Goal: Task Accomplishment & Management: Manage account settings

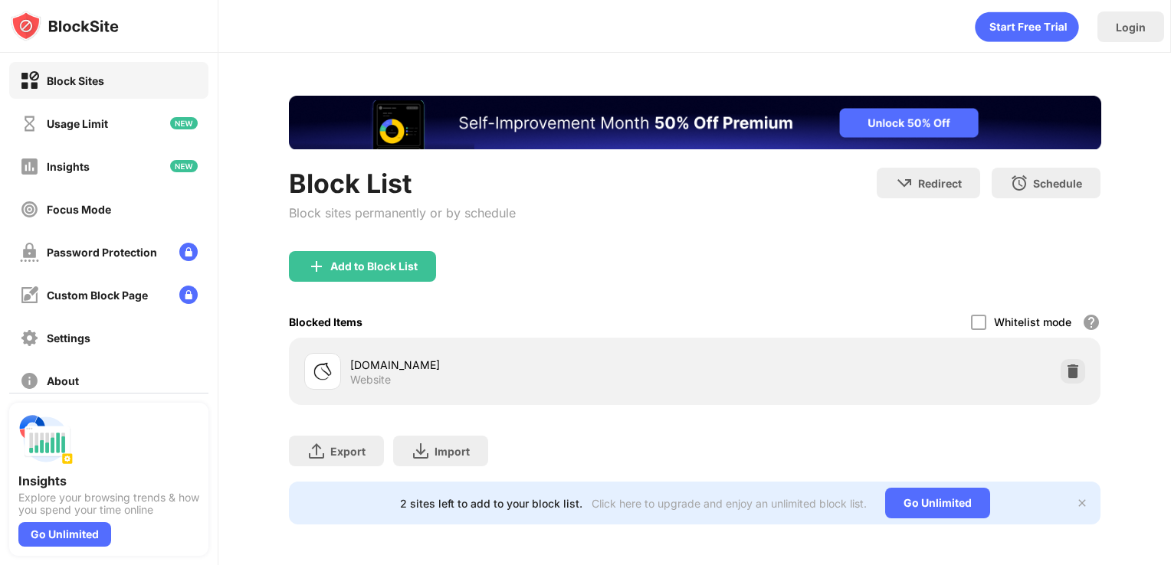
click at [1067, 358] on div "[DOMAIN_NAME] Website" at bounding box center [695, 371] width 794 height 49
click at [1067, 361] on div at bounding box center [1072, 371] width 25 height 25
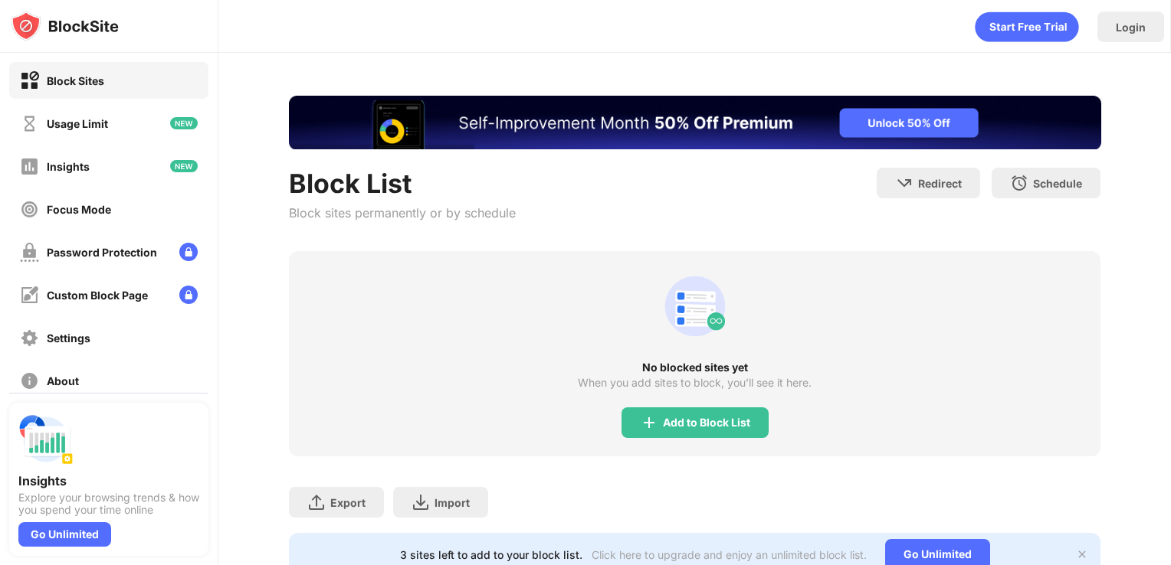
click at [689, 412] on div "Add to Block List" at bounding box center [694, 423] width 147 height 31
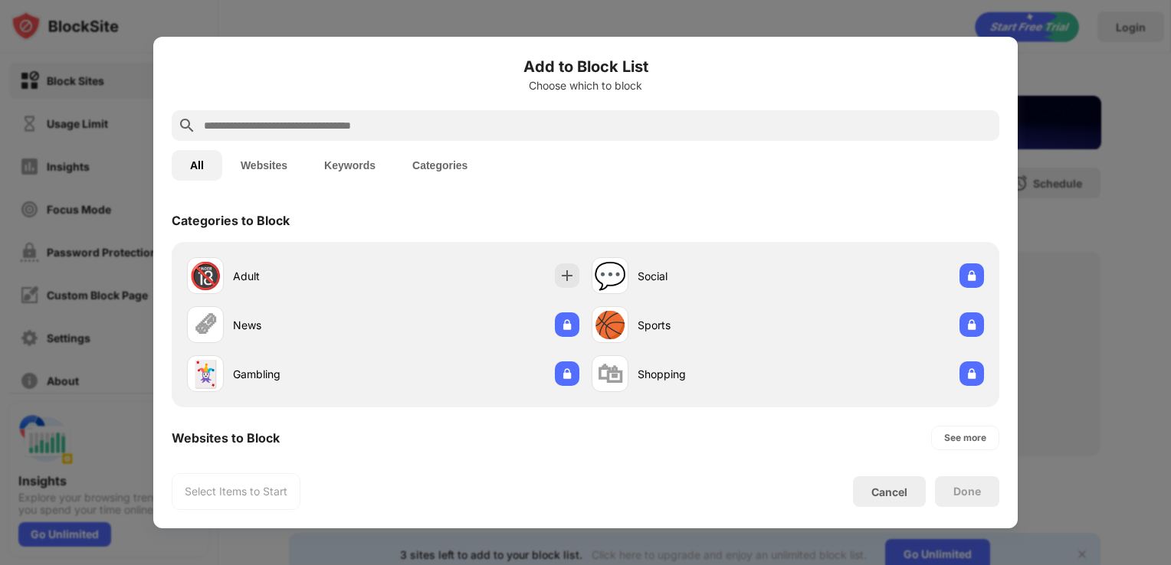
click at [301, 123] on input "text" at bounding box center [597, 125] width 791 height 18
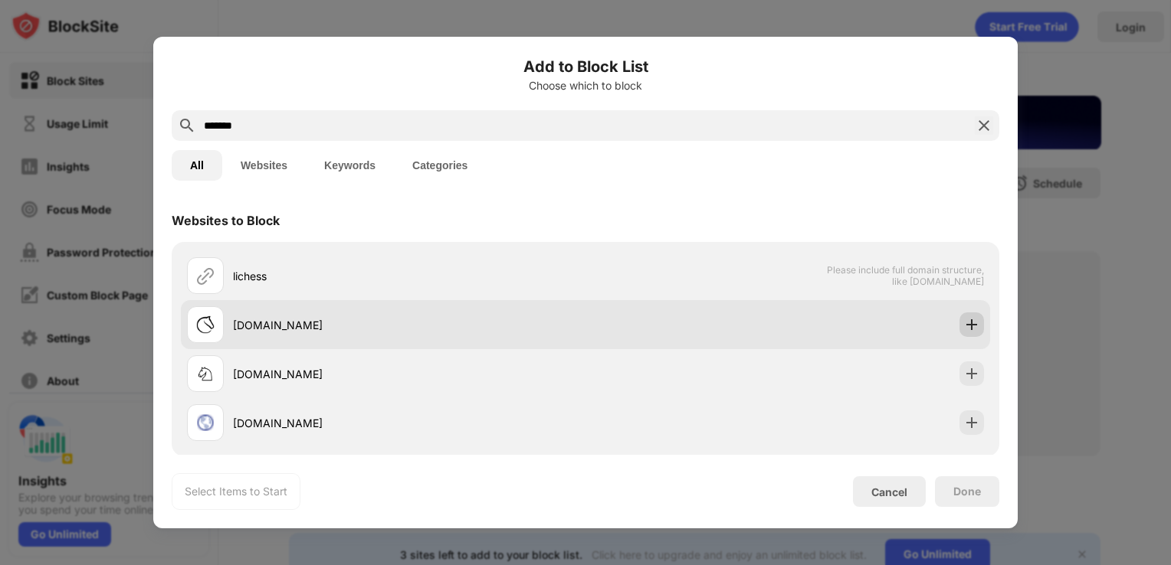
type input "*******"
click at [959, 319] on div at bounding box center [971, 325] width 25 height 25
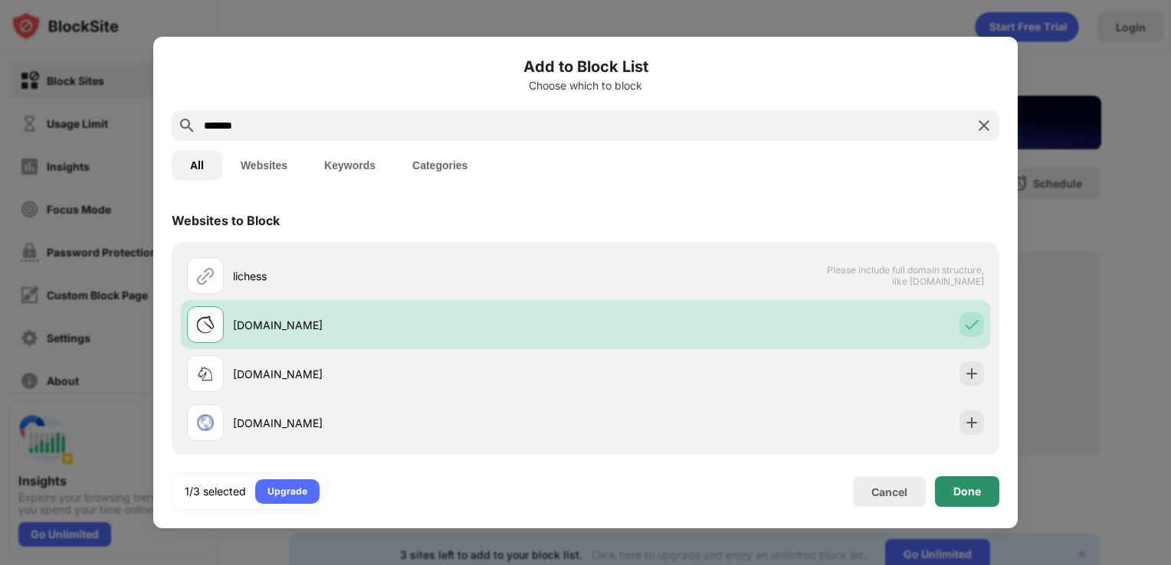
click at [959, 489] on div "Done" at bounding box center [967, 492] width 28 height 12
